Goal: Task Accomplishment & Management: Use online tool/utility

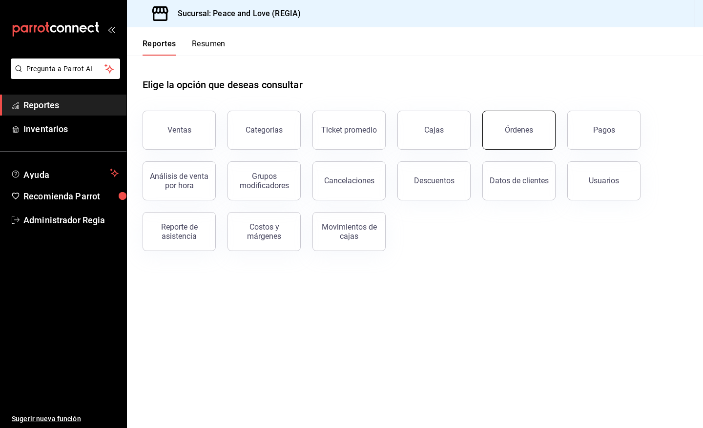
click at [526, 124] on button "Órdenes" at bounding box center [518, 130] width 73 height 39
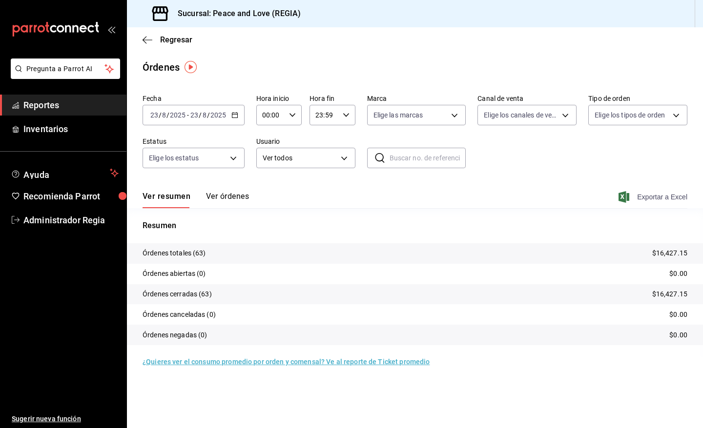
click at [662, 197] on span "Exportar a Excel" at bounding box center [653, 197] width 67 height 12
click at [562, 114] on body "Pregunta a Parrot AI Reportes Inventarios Ayuda Recomienda Parrot Administrador…" at bounding box center [351, 214] width 703 height 428
click at [493, 206] on label at bounding box center [490, 207] width 13 height 9
click at [492, 206] on input "checkbox" at bounding box center [488, 207] width 9 height 9
checkbox input "false"
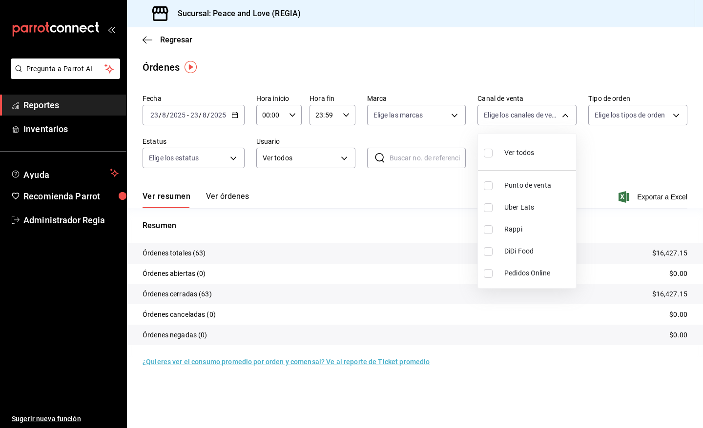
click at [488, 207] on input "checkbox" at bounding box center [488, 207] width 9 height 9
checkbox input "true"
type input "UBER_EATS"
click at [487, 207] on input "checkbox" at bounding box center [488, 207] width 9 height 9
checkbox input "false"
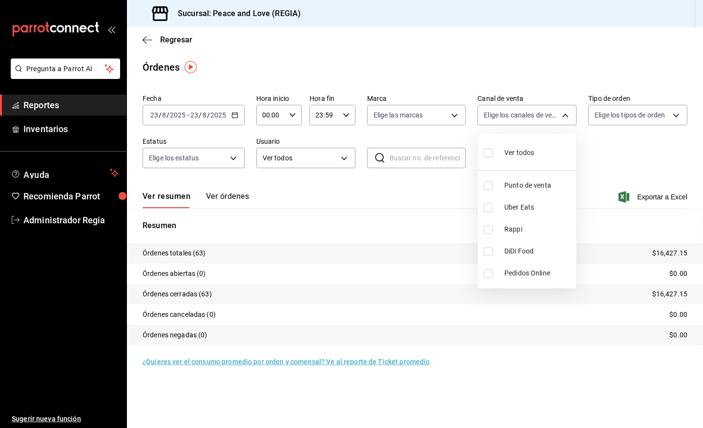
click at [489, 232] on input "checkbox" at bounding box center [488, 229] width 9 height 9
checkbox input "true"
type input "RAPPI"
click at [489, 230] on input "checkbox" at bounding box center [488, 229] width 9 height 9
checkbox input "false"
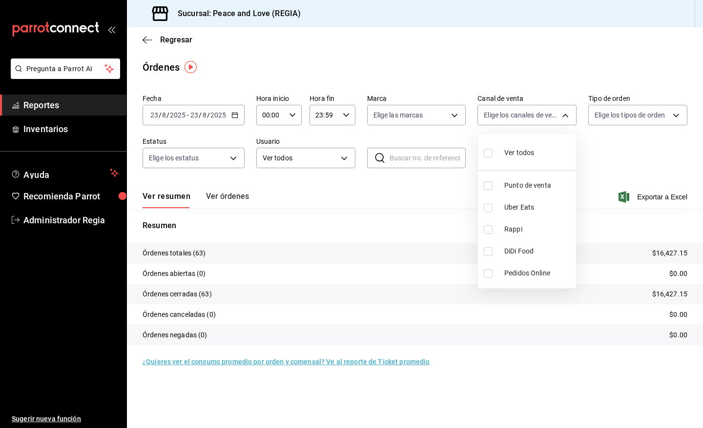
click at [182, 39] on div at bounding box center [351, 214] width 703 height 428
click at [172, 39] on span "Regresar" at bounding box center [176, 39] width 32 height 9
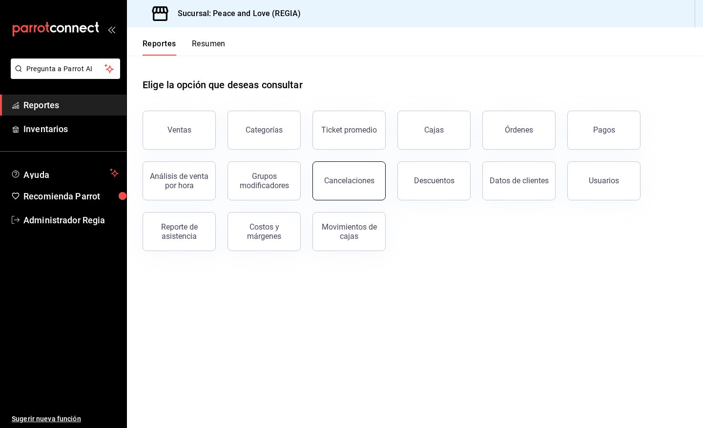
click at [362, 181] on div "Cancelaciones" at bounding box center [349, 180] width 50 height 9
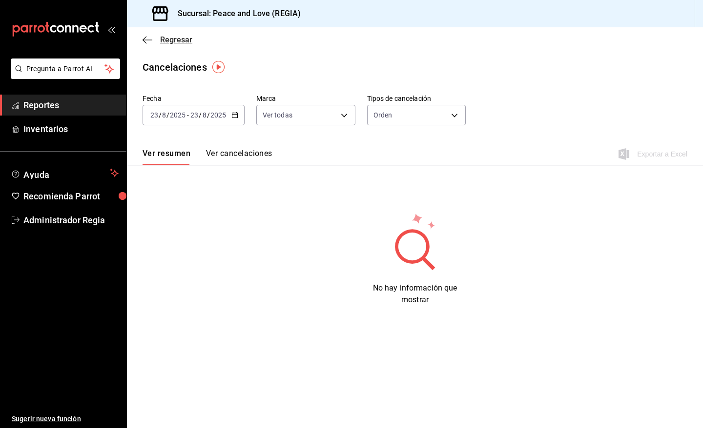
click at [180, 35] on span "Regresar" at bounding box center [176, 39] width 32 height 9
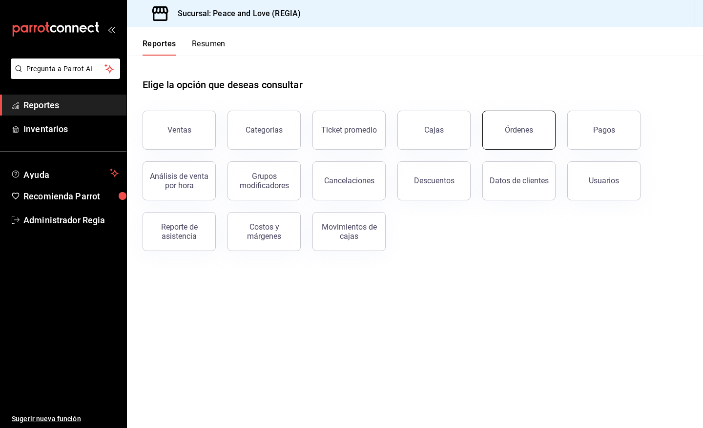
click at [534, 127] on button "Órdenes" at bounding box center [518, 130] width 73 height 39
